Goal: Transaction & Acquisition: Purchase product/service

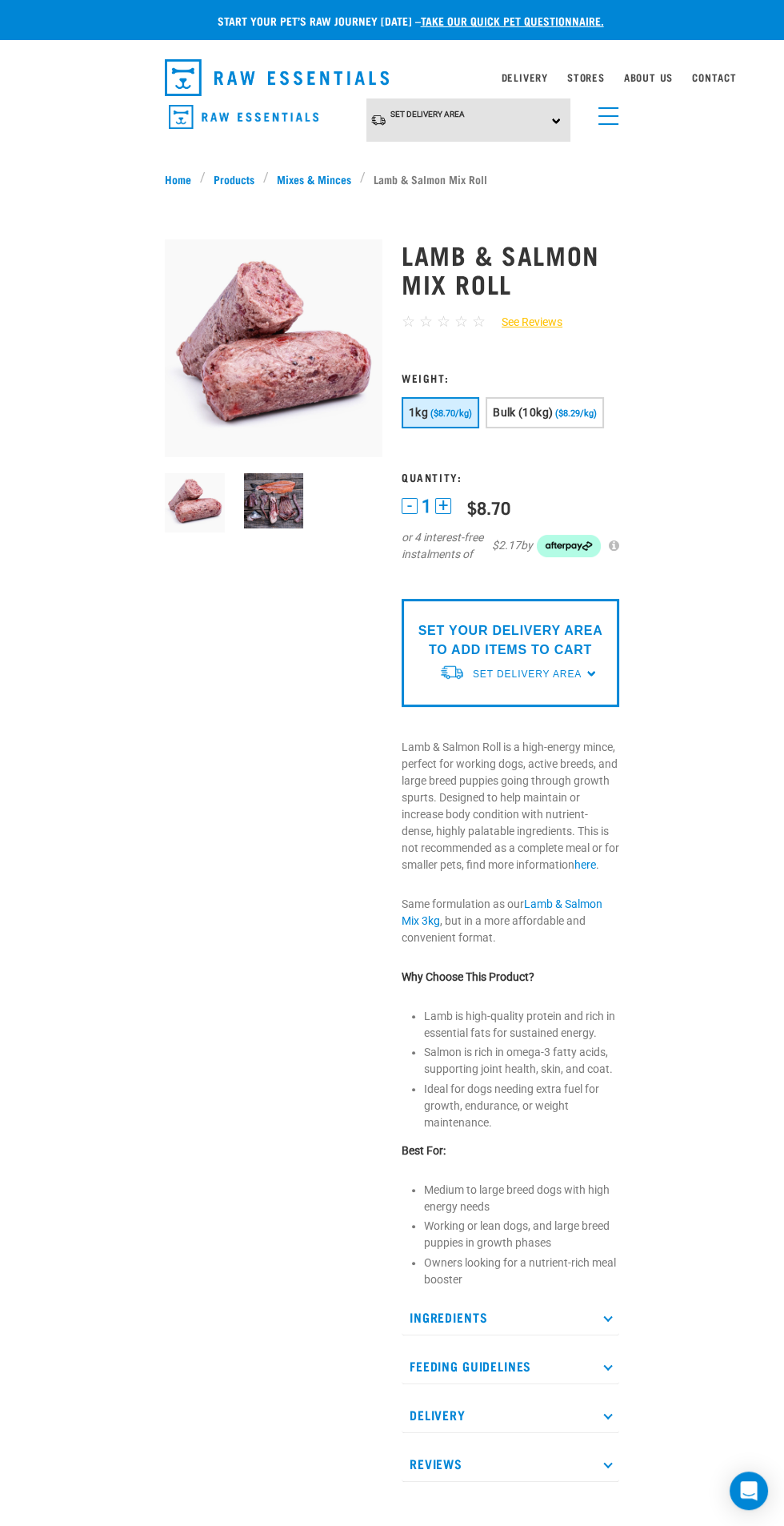
click at [568, 410] on span "($8.29/kg)" at bounding box center [576, 413] width 42 height 11
click at [456, 420] on button "1kg ($8.70/kg)" at bounding box center [441, 413] width 77 height 32
click at [492, 132] on div "Set Delivery Area [GEOGRAPHIC_DATA] [GEOGRAPHIC_DATA]" at bounding box center [468, 120] width 205 height 44
click at [449, 172] on link "[GEOGRAPHIC_DATA]" at bounding box center [445, 164] width 159 height 27
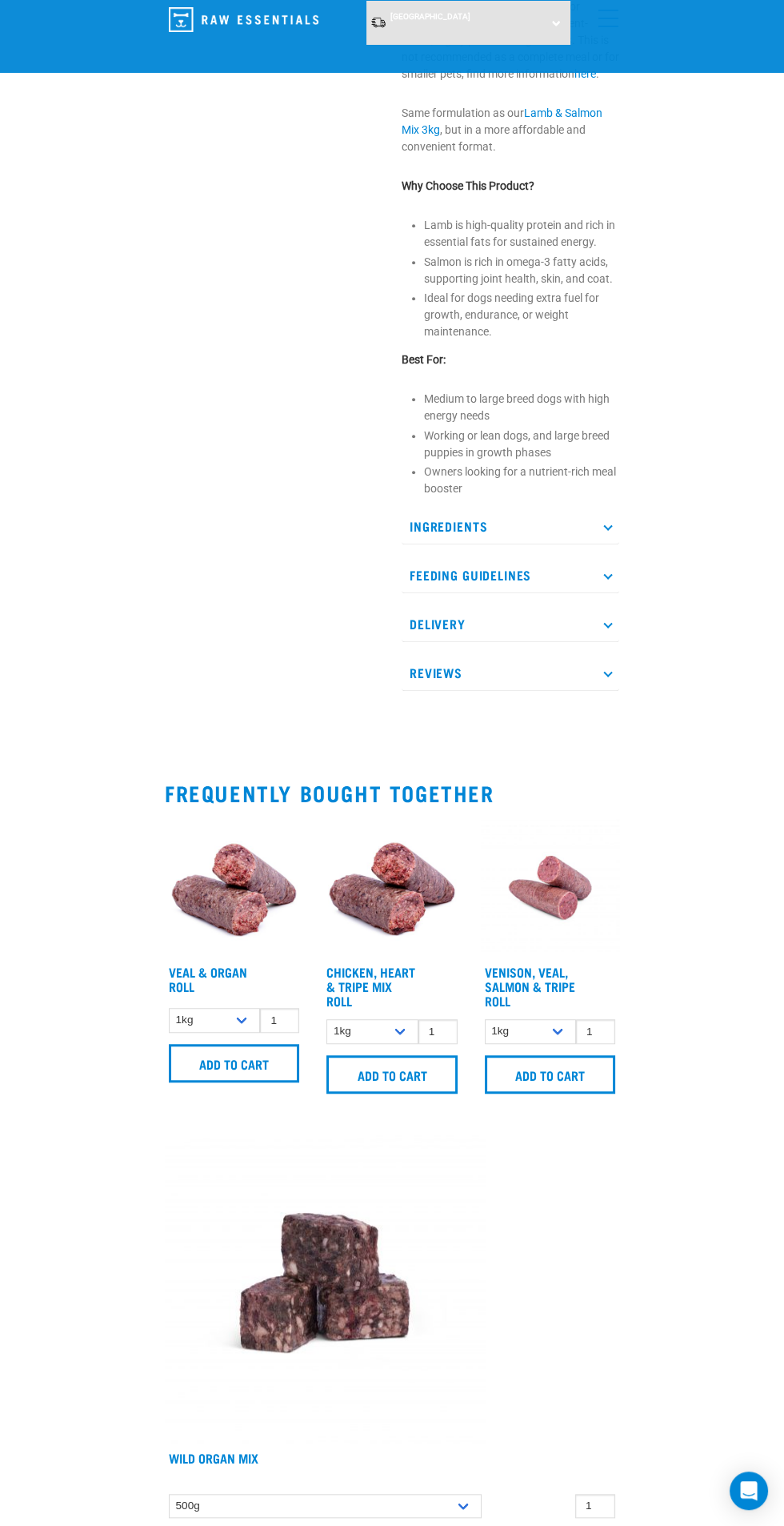
scroll to position [562, 0]
